Goal: Task Accomplishment & Management: Manage account settings

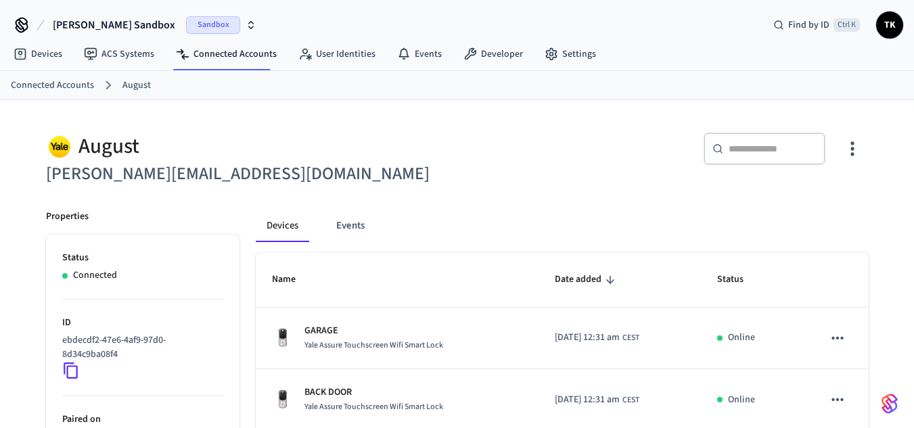
scroll to position [130, 0]
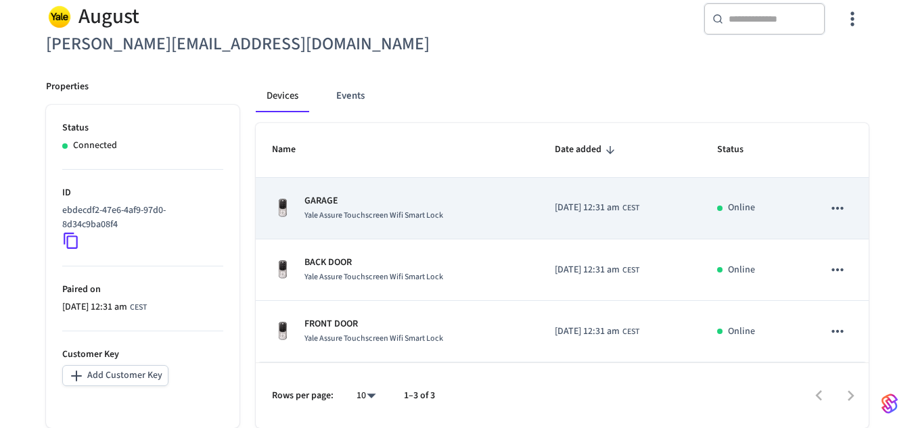
click at [353, 219] on span "Yale Assure Touchscreen Wifi Smart Lock" at bounding box center [373, 216] width 139 height 12
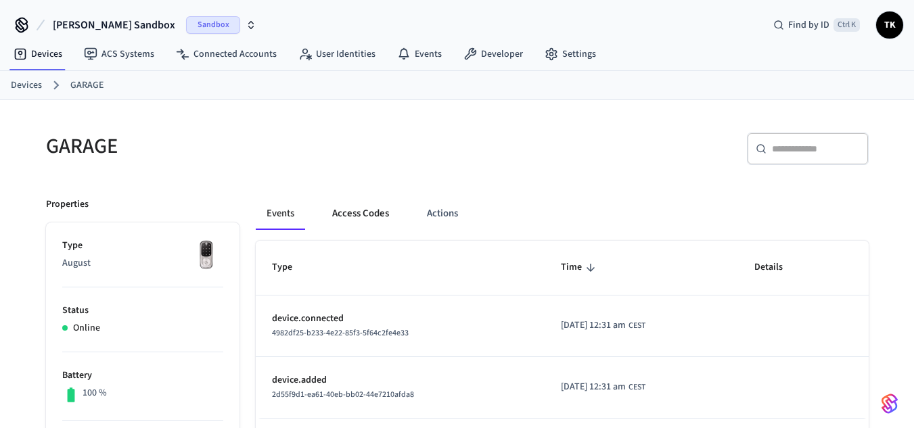
click at [374, 202] on button "Access Codes" at bounding box center [360, 214] width 78 height 32
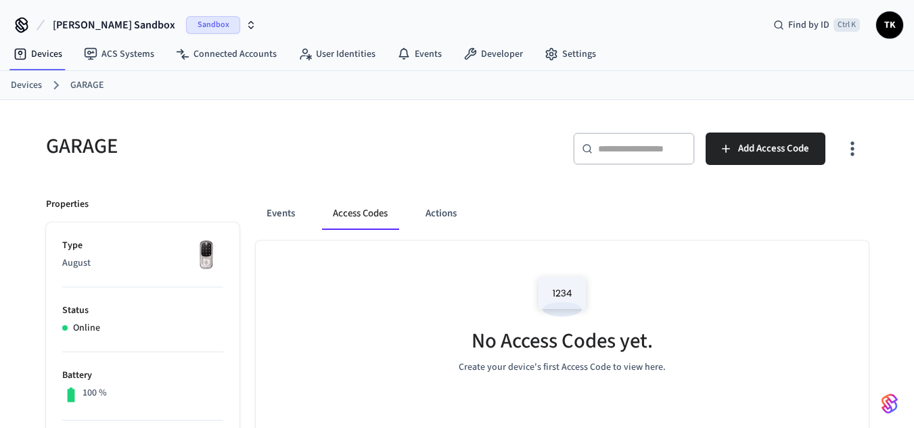
click at [30, 89] on link "Devices" at bounding box center [26, 85] width 31 height 14
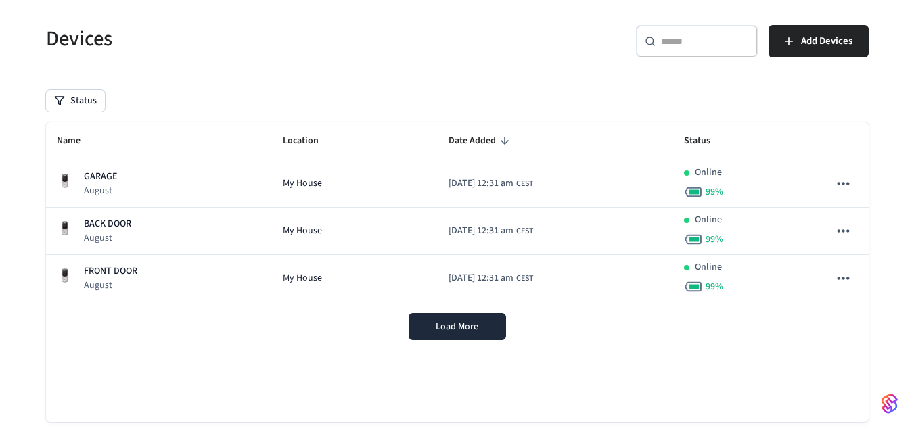
scroll to position [87, 0]
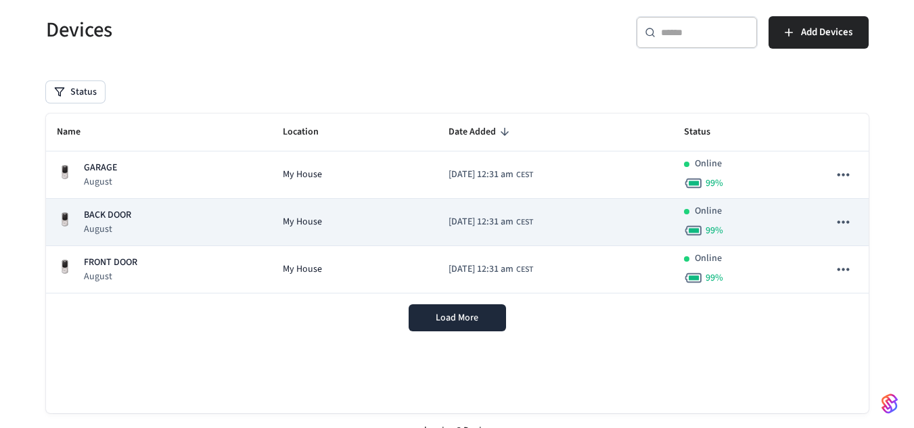
click at [191, 232] on div "BACK DOOR August" at bounding box center [159, 222] width 204 height 28
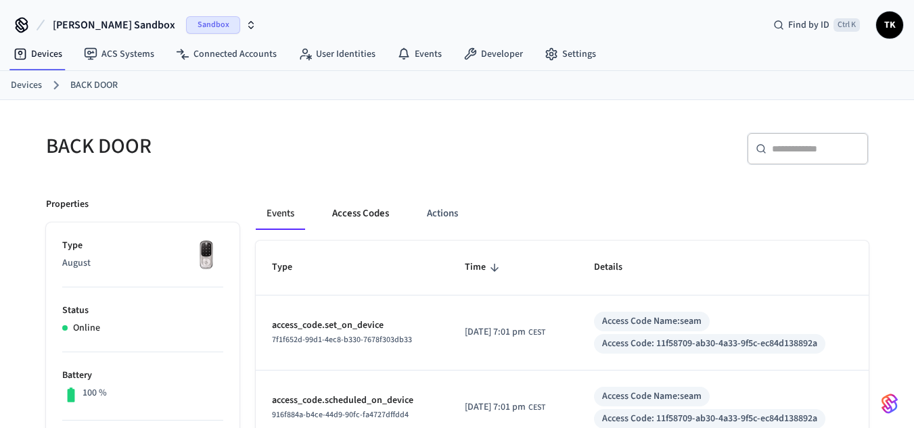
click at [359, 202] on button "Access Codes" at bounding box center [360, 214] width 78 height 32
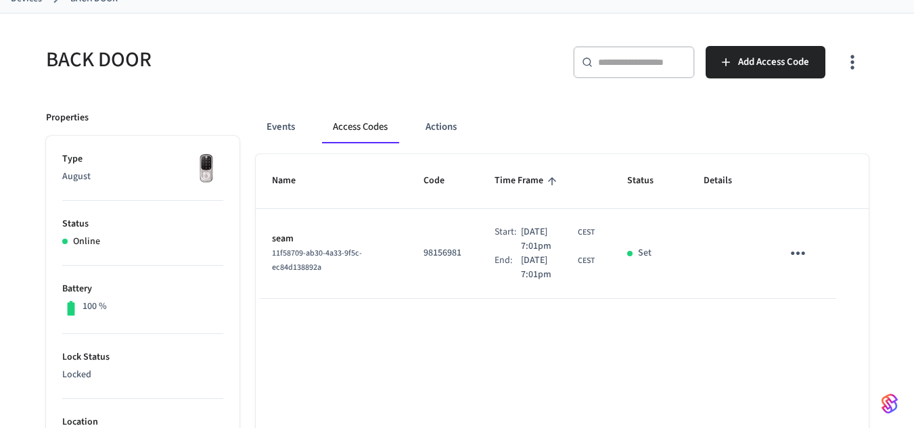
scroll to position [107, 0]
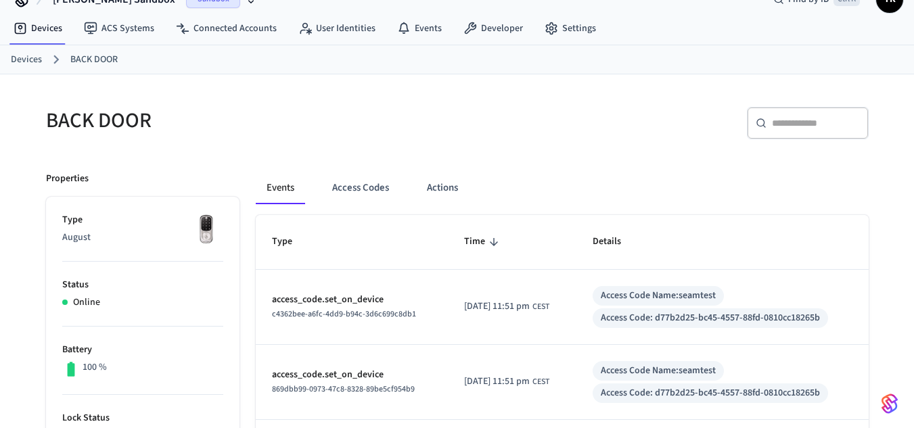
scroll to position [26, 0]
click at [354, 196] on button "Access Codes" at bounding box center [360, 187] width 78 height 32
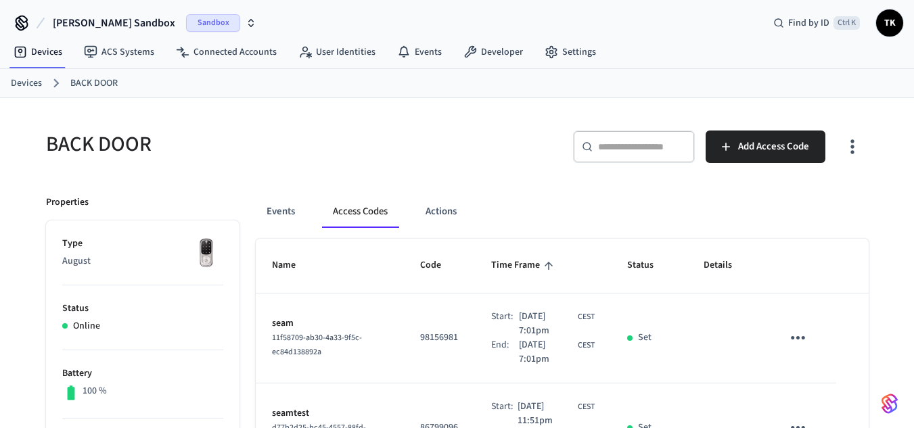
scroll to position [0, 0]
